Goal: Find specific page/section: Find specific page/section

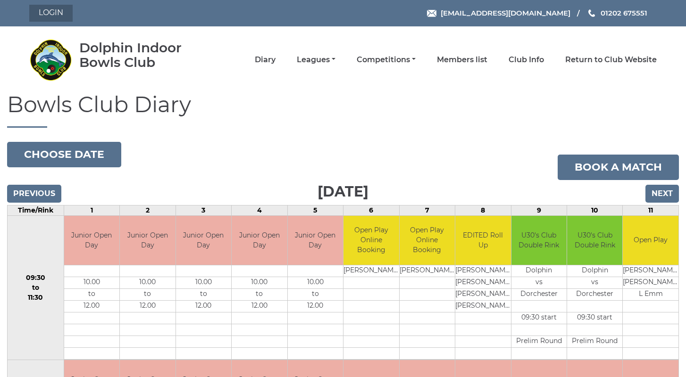
click at [51, 13] on link "Login" at bounding box center [50, 13] width 43 height 17
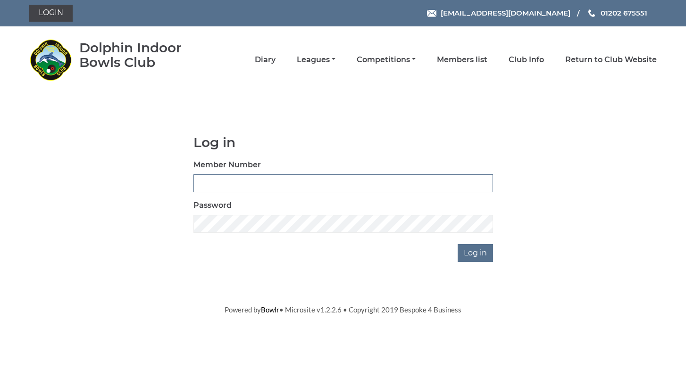
type input "3747"
click at [476, 253] on input "Log in" at bounding box center [474, 253] width 35 height 18
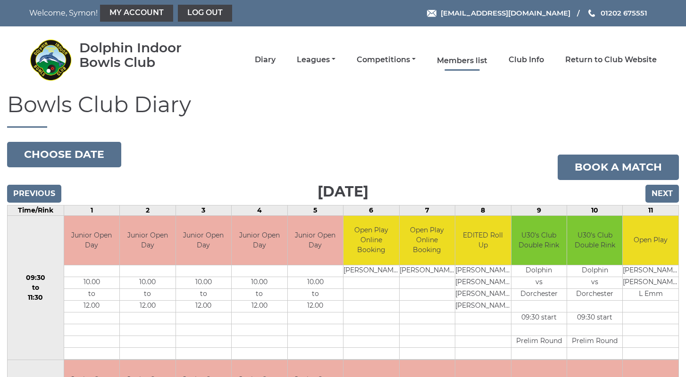
click at [478, 56] on link "Members list" at bounding box center [462, 61] width 50 height 10
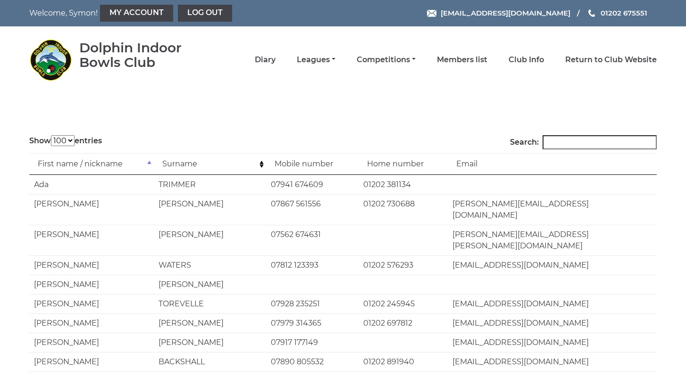
select select "100"
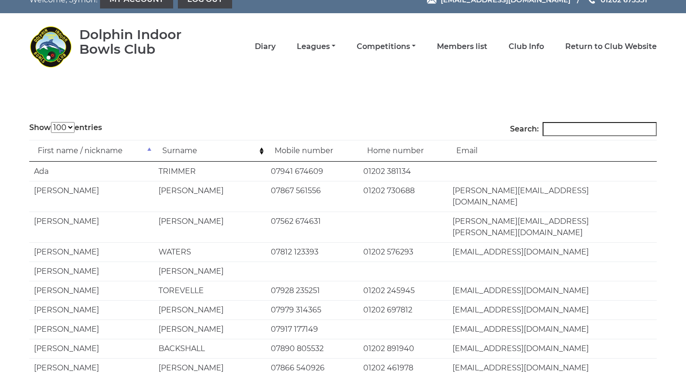
scroll to position [16, 0]
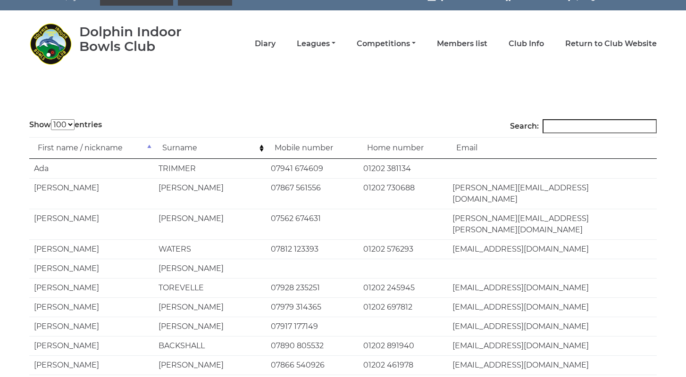
click at [579, 131] on input "Search:" at bounding box center [599, 126] width 114 height 14
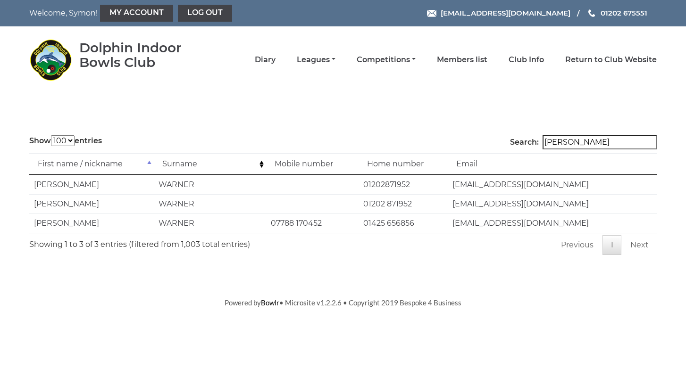
scroll to position [0, 0]
type input "Warner"
drag, startPoint x: 554, startPoint y: 166, endPoint x: 575, endPoint y: 74, distance: 94.2
click at [575, 74] on div "Dolphin Indoor Bowls Club Diary Leagues Club leagues - Winter 2025/2026 Club le…" at bounding box center [342, 59] width 641 height 59
